Goal: Find specific page/section: Find specific page/section

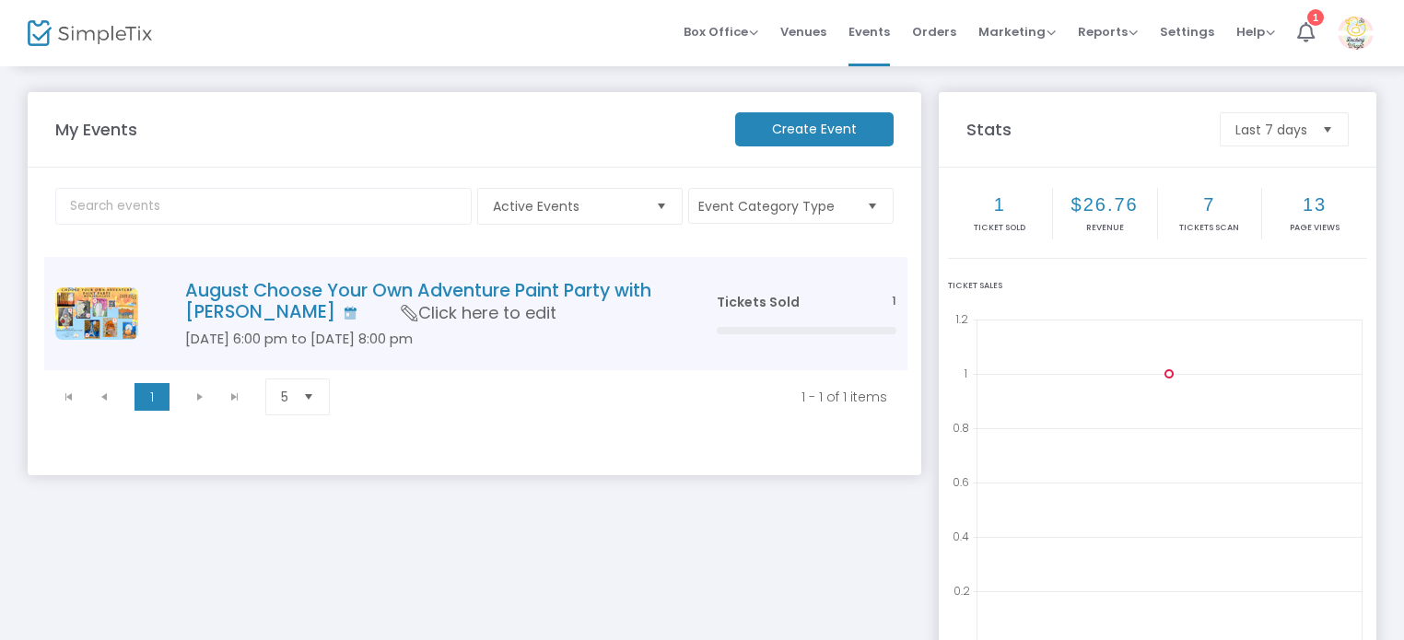
click at [287, 297] on h4 "August Choose Your Own Adventure Paint Party with [PERSON_NAME]" at bounding box center [423, 301] width 476 height 43
